Goal: Task Accomplishment & Management: Manage account settings

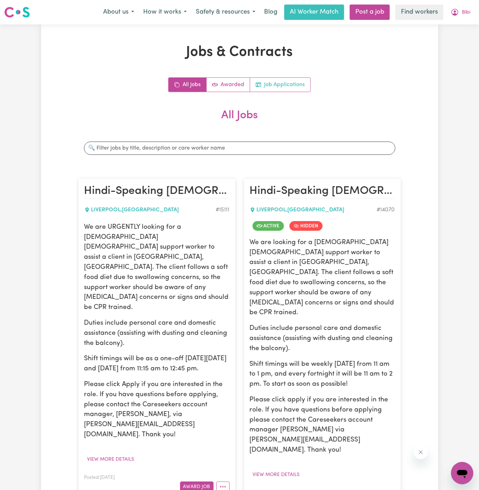
click at [285, 81] on link "Job Applications" at bounding box center [280, 85] width 60 height 14
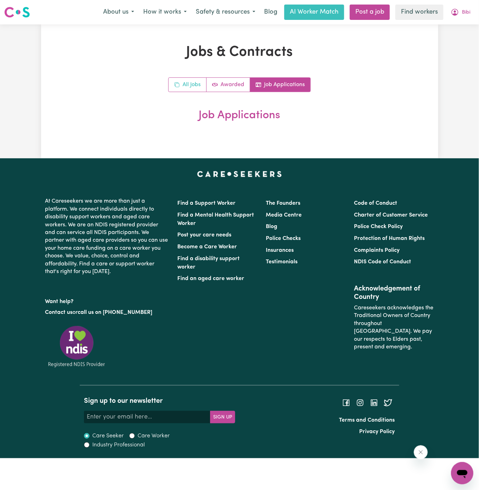
click at [183, 84] on link "All Jobs" at bounding box center [188, 85] width 38 height 14
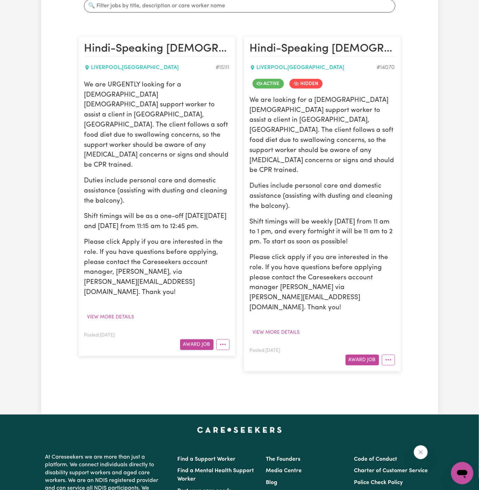
scroll to position [120, 0]
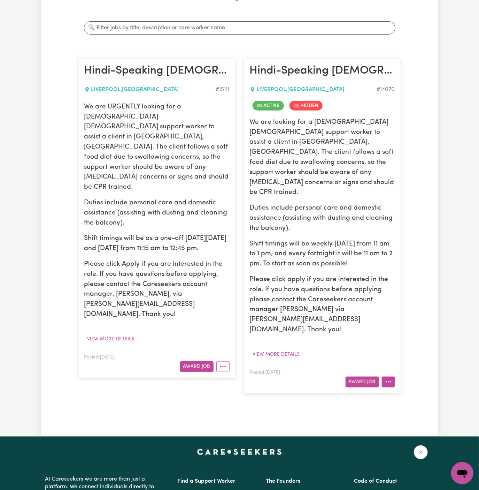
click at [386, 378] on icon "More options" at bounding box center [388, 381] width 7 height 7
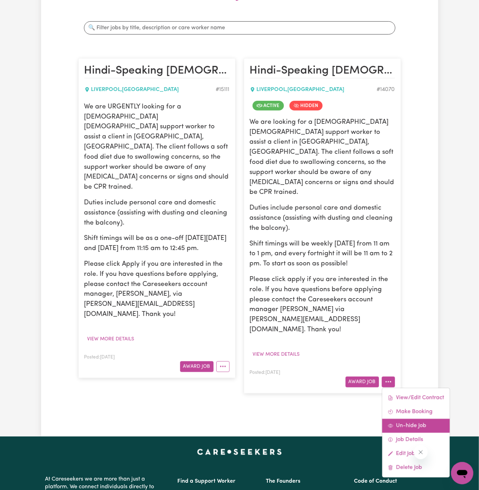
click at [417, 419] on link "Un-hide Job" at bounding box center [416, 426] width 68 height 14
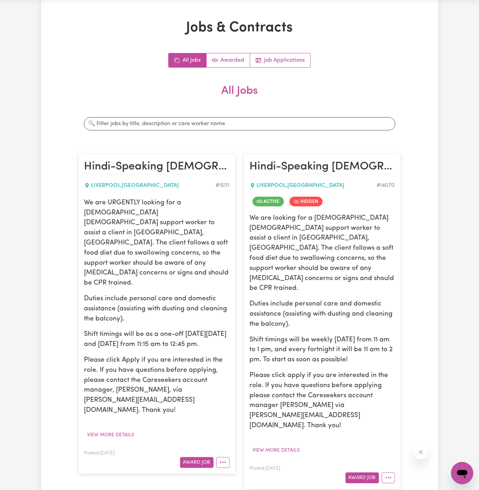
scroll to position [18, 0]
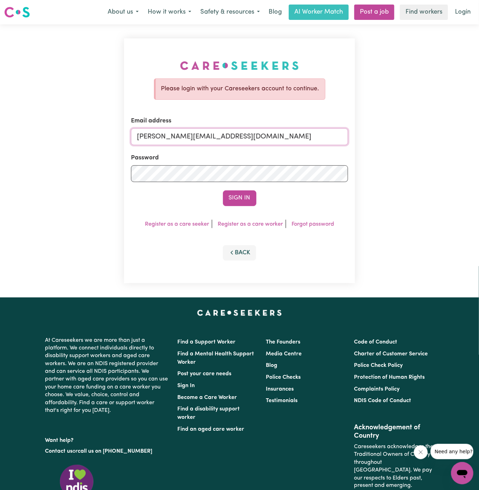
click at [230, 130] on input "dyan@careseekers.com.au" at bounding box center [239, 136] width 217 height 17
drag, startPoint x: 171, startPoint y: 133, endPoint x: 515, endPoint y: 129, distance: 344.3
click at [479, 129] on html "Menu About us How it works Safety & resources Blog AI Worker Match Post a job F…" at bounding box center [239, 298] width 479 height 597
click at [213, 128] on div "Email address superuser~danielletrevillionYS@careseekers.com.au" at bounding box center [239, 130] width 217 height 29
drag, startPoint x: 174, startPoint y: 139, endPoint x: 406, endPoint y: 140, distance: 232.4
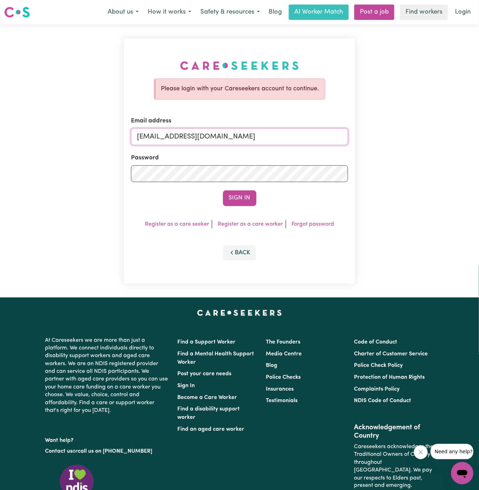
click at [406, 140] on div "Please login with your Careseekers account to continue. Email address superuser…" at bounding box center [239, 160] width 479 height 273
type input "superuser~BibiNurVC@careseekers.com.au"
click at [238, 195] on button "Sign In" at bounding box center [239, 197] width 33 height 15
